Goal: Book appointment/travel/reservation

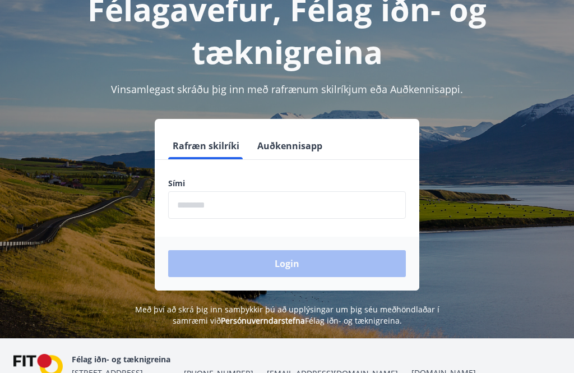
scroll to position [80, 0]
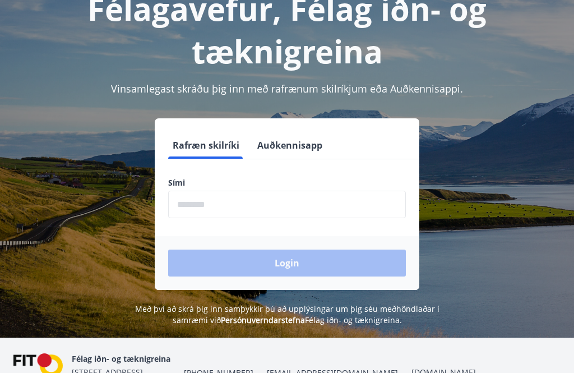
click at [257, 204] on input "phone" at bounding box center [287, 204] width 238 height 27
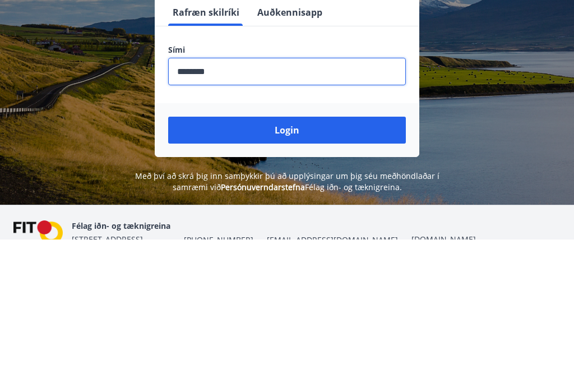
type input "********"
click at [282, 250] on button "Login" at bounding box center [287, 263] width 238 height 27
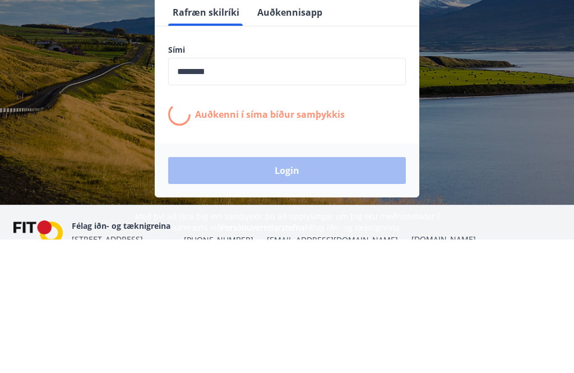
scroll to position [139, 0]
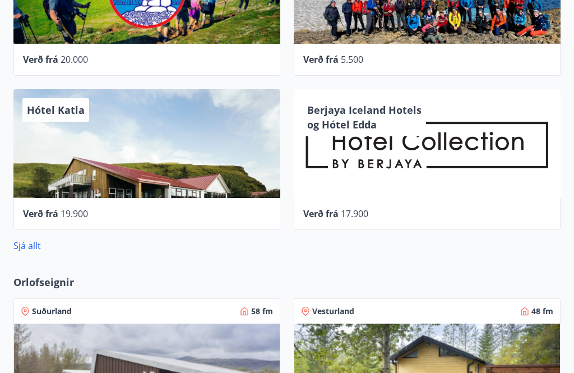
scroll to position [703, 0]
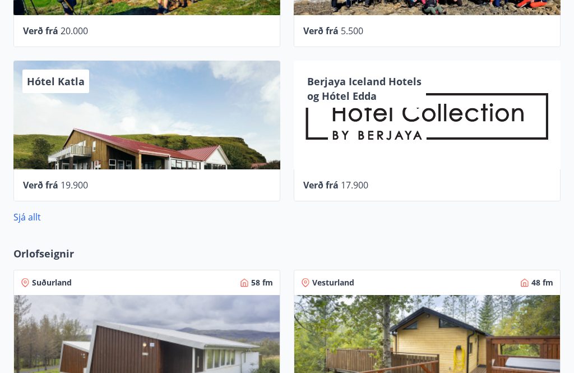
click at [34, 215] on link "Sjá allt" at bounding box center [26, 217] width 27 height 12
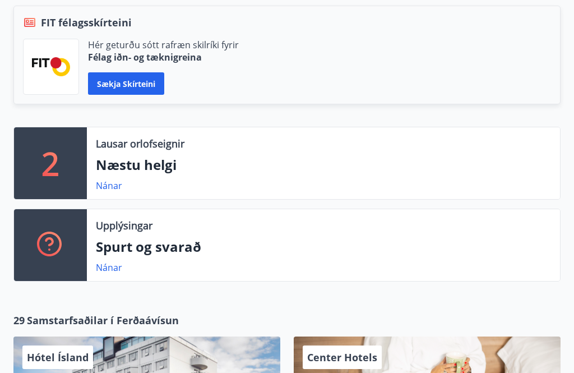
scroll to position [272, 0]
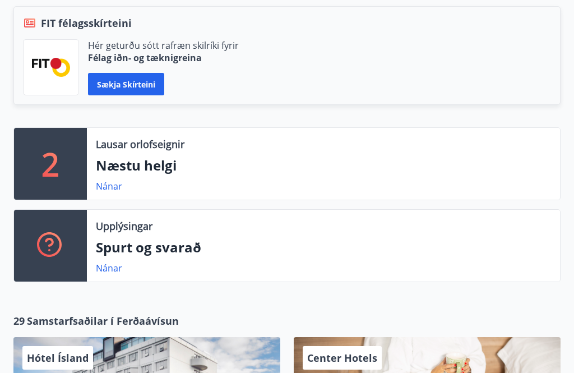
click at [108, 188] on link "Nánar" at bounding box center [109, 186] width 26 height 12
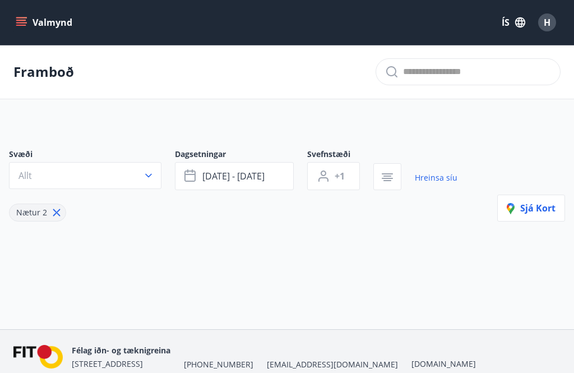
type input "*"
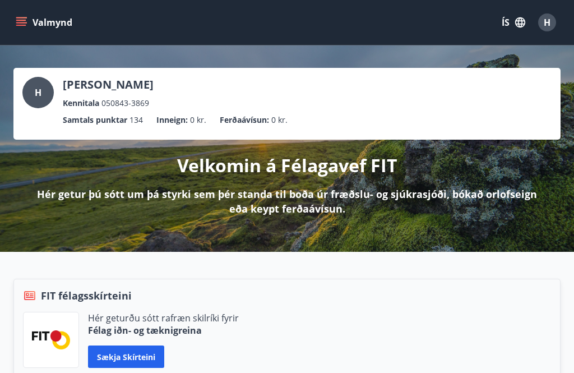
click at [549, 23] on span "H" at bounding box center [547, 22] width 7 height 12
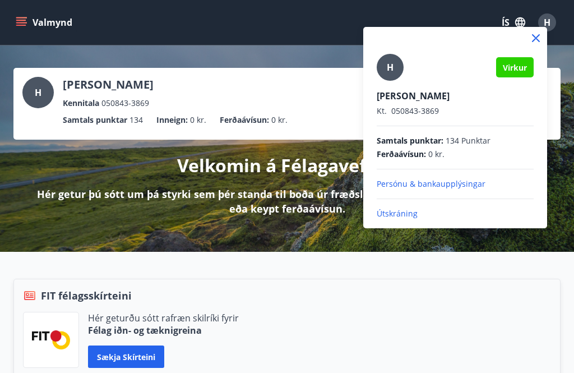
click at [405, 213] on p "Útskráning" at bounding box center [455, 213] width 157 height 11
click at [407, 217] on p "Útskráning" at bounding box center [455, 213] width 157 height 11
